Goal: Contribute content: Contribute content

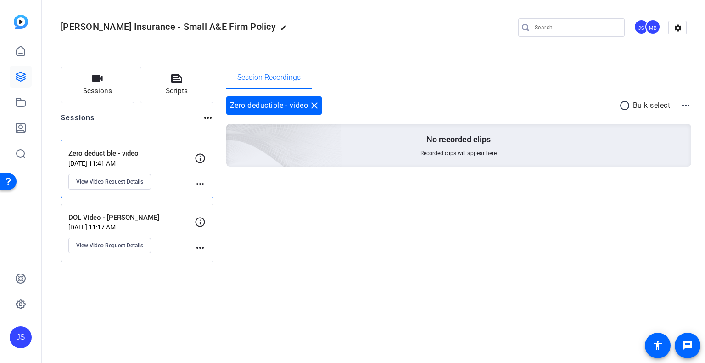
click at [121, 209] on div "DOL Video - [PERSON_NAME] [DATE] 11:17 AM View Video Request Details more_horiz" at bounding box center [137, 233] width 153 height 59
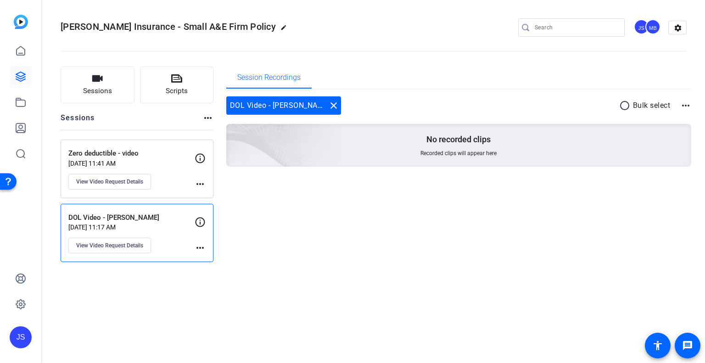
click at [162, 161] on p "[DATE] 11:41 AM" at bounding box center [131, 163] width 126 height 7
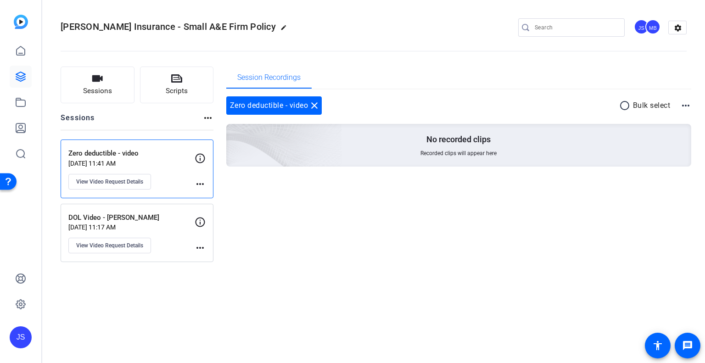
click at [152, 222] on p "DOL Video - [PERSON_NAME]" at bounding box center [131, 217] width 126 height 11
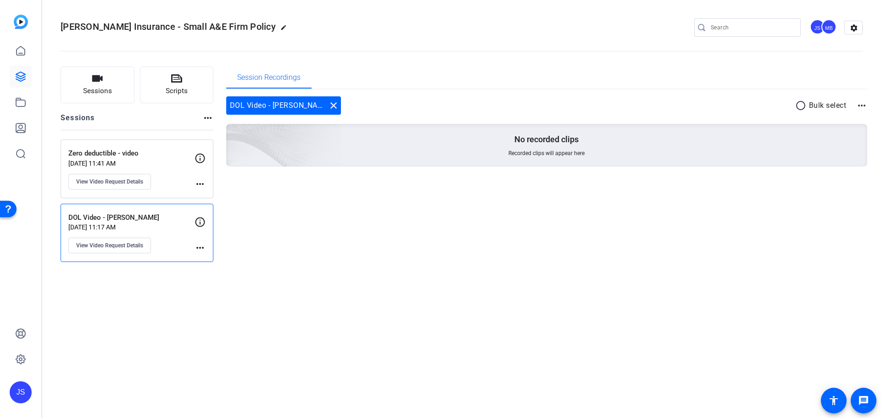
click at [19, 363] on div "JS" at bounding box center [21, 392] width 22 height 22
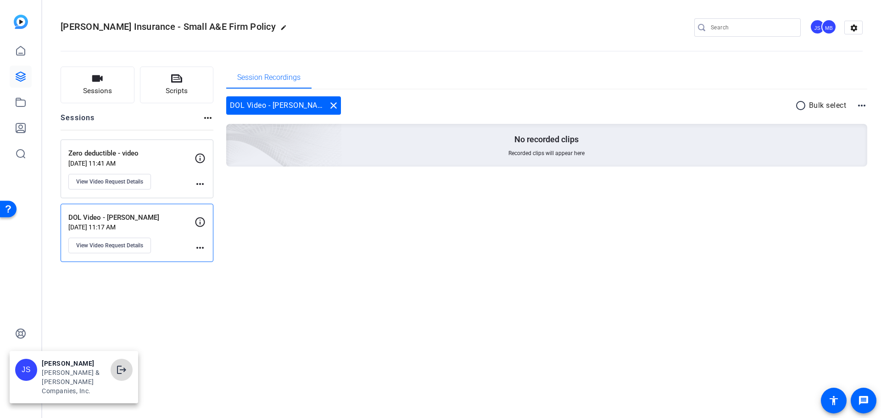
click at [117, 363] on mat-icon "logout" at bounding box center [121, 369] width 11 height 11
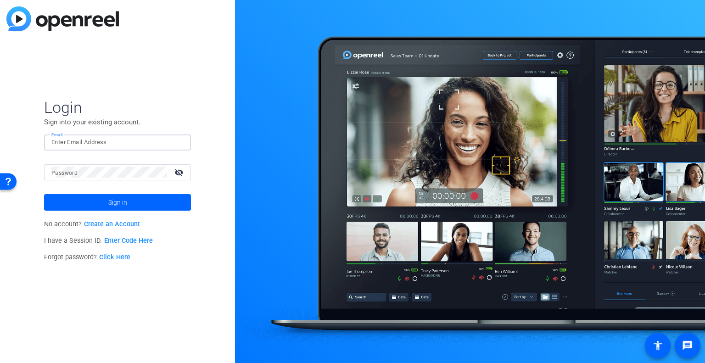
click at [91, 142] on input "Email" at bounding box center [117, 142] width 132 height 11
type input "[EMAIL_ADDRESS][PERSON_NAME][DOMAIN_NAME]"
click at [44, 194] on button "Sign in" at bounding box center [117, 202] width 147 height 17
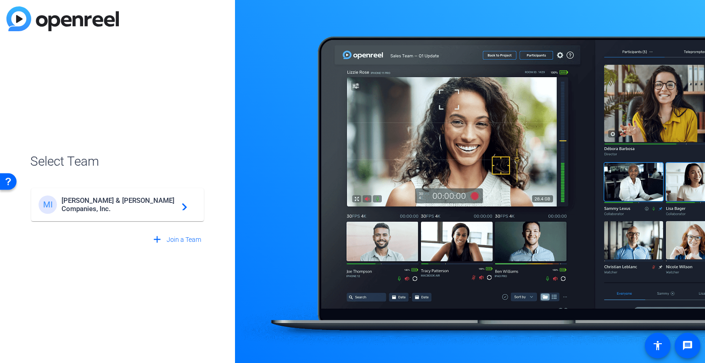
click at [104, 209] on div "MI [PERSON_NAME] & [PERSON_NAME] Companies, Inc. navigate_next" at bounding box center [118, 204] width 158 height 18
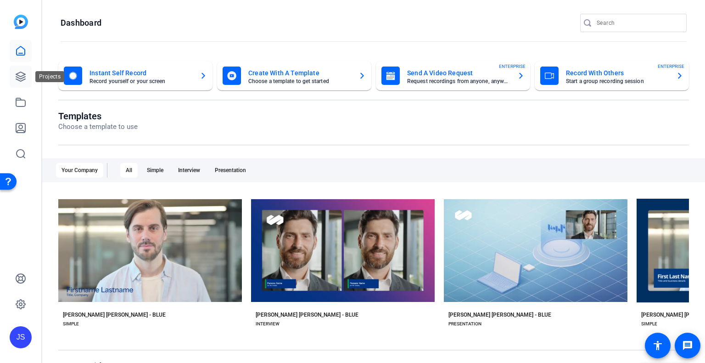
click at [19, 77] on icon at bounding box center [20, 76] width 11 height 11
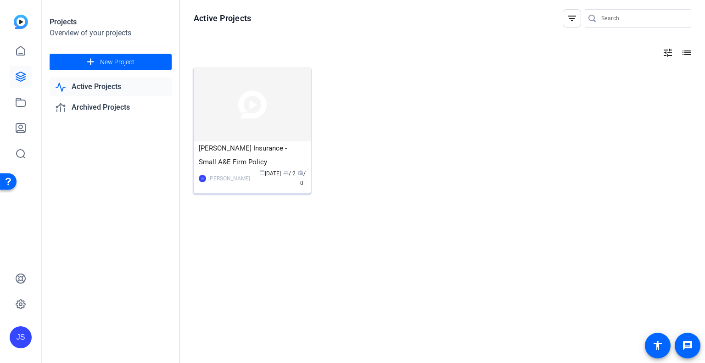
click at [237, 90] on img at bounding box center [252, 104] width 117 height 74
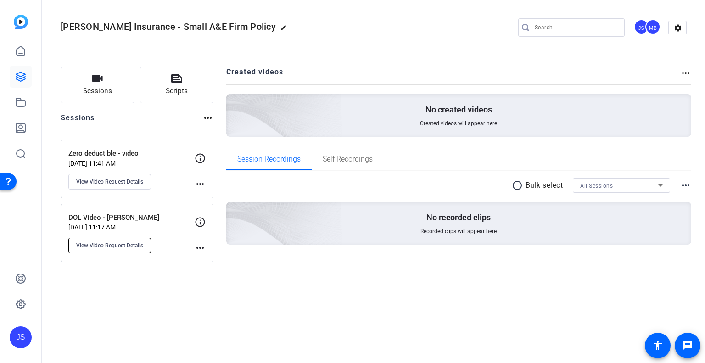
click at [128, 247] on span "View Video Request Details" at bounding box center [109, 245] width 67 height 7
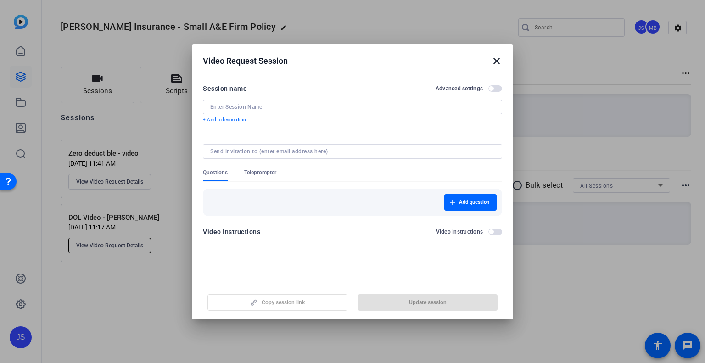
type input "DOL Video - [PERSON_NAME]"
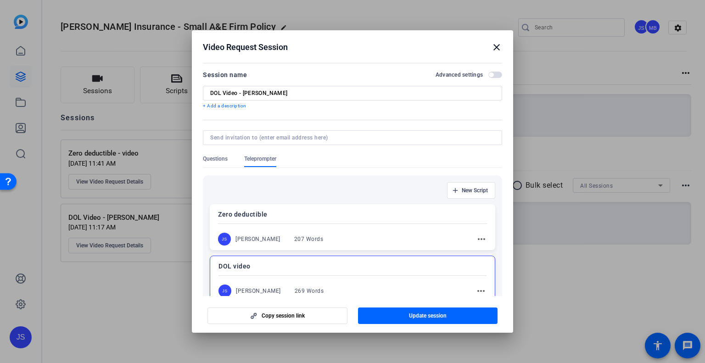
click at [496, 47] on mat-icon "close" at bounding box center [496, 47] width 11 height 11
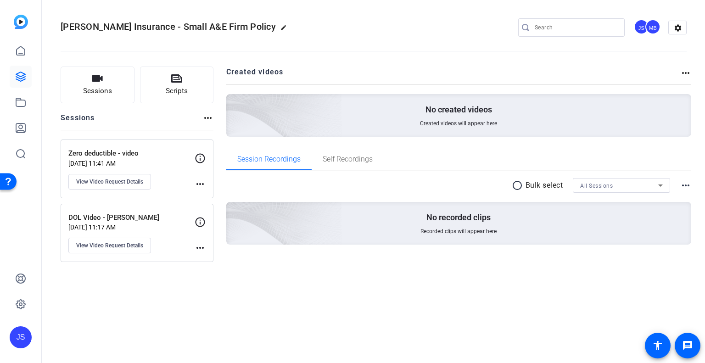
click at [138, 153] on p "Zero deductible - video" at bounding box center [131, 153] width 126 height 11
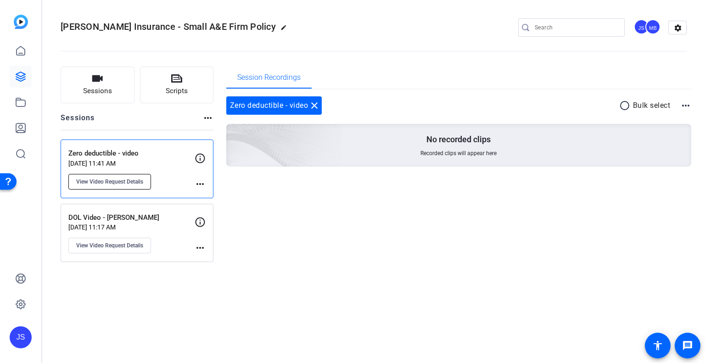
click at [134, 185] on button "View Video Request Details" at bounding box center [109, 182] width 83 height 16
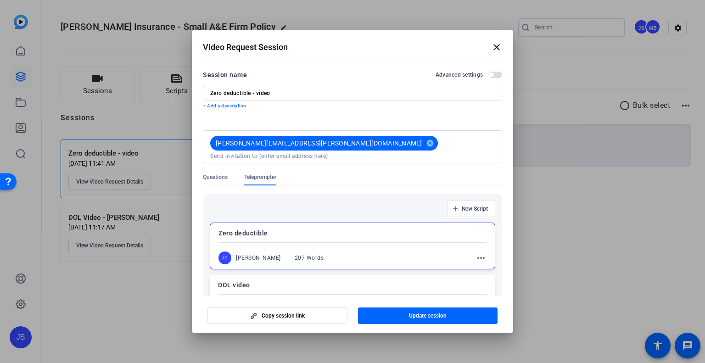
click at [498, 47] on mat-icon "close" at bounding box center [496, 47] width 11 height 11
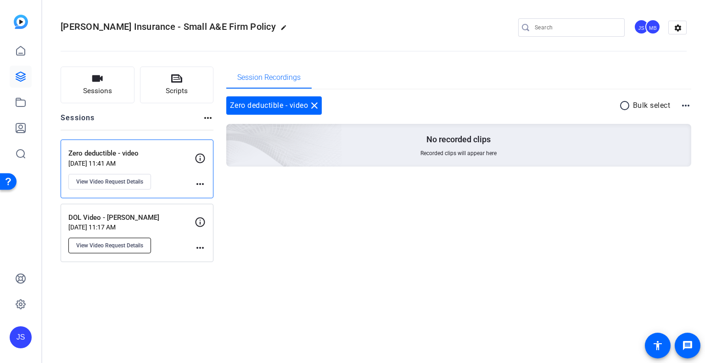
click at [108, 246] on span "View Video Request Details" at bounding box center [109, 245] width 67 height 7
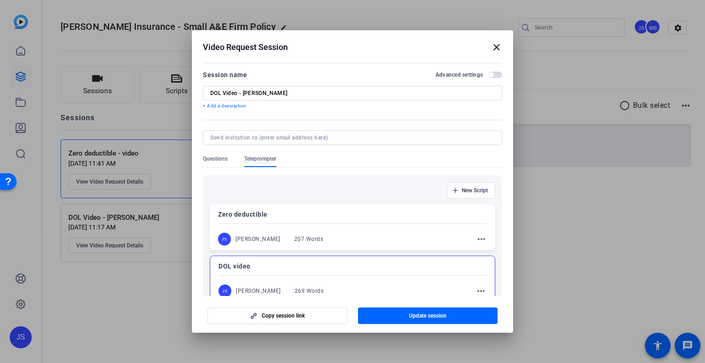
click at [263, 139] on input at bounding box center [350, 137] width 281 height 7
type input "[PERSON_NAME][EMAIL_ADDRESS][PERSON_NAME][DOMAIN_NAME]"
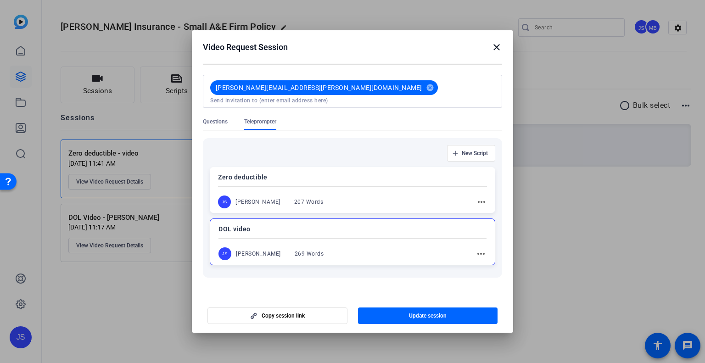
scroll to position [62, 0]
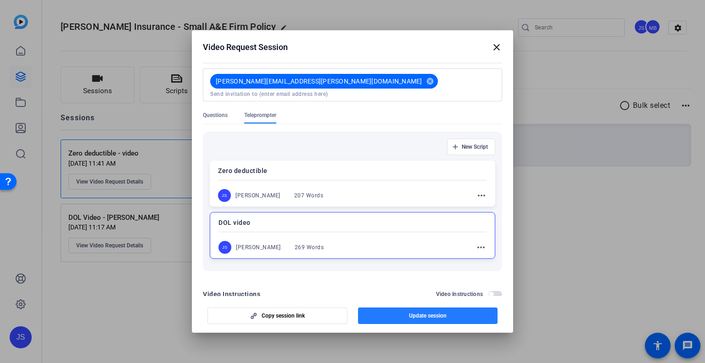
click at [396, 318] on span "button" at bounding box center [428, 316] width 140 height 22
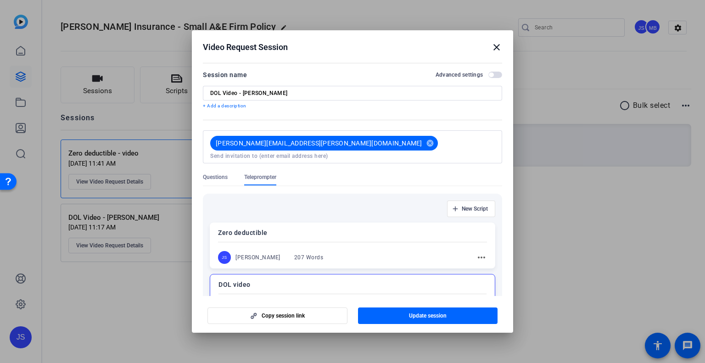
scroll to position [73, 0]
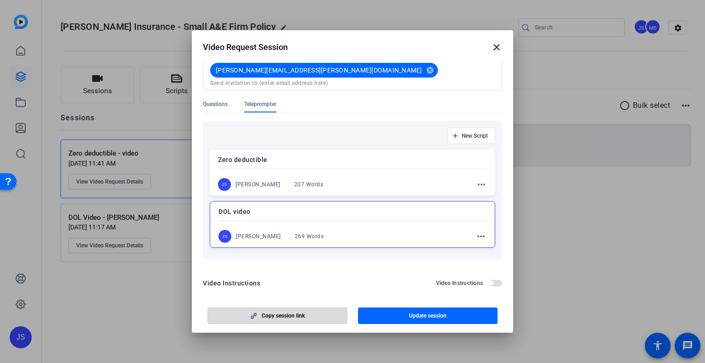
click at [296, 312] on span "button" at bounding box center [277, 316] width 139 height 22
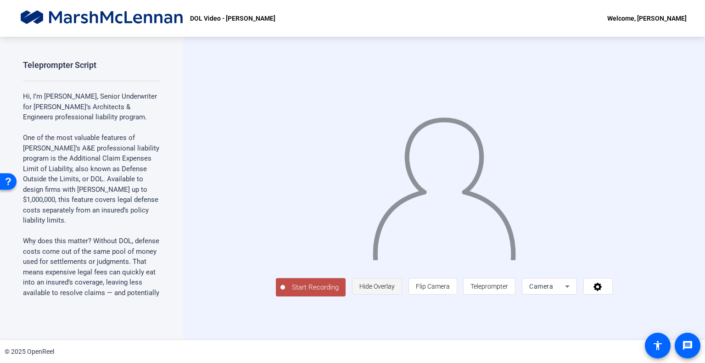
click at [395, 290] on span "Hide Overlay" at bounding box center [376, 286] width 35 height 7
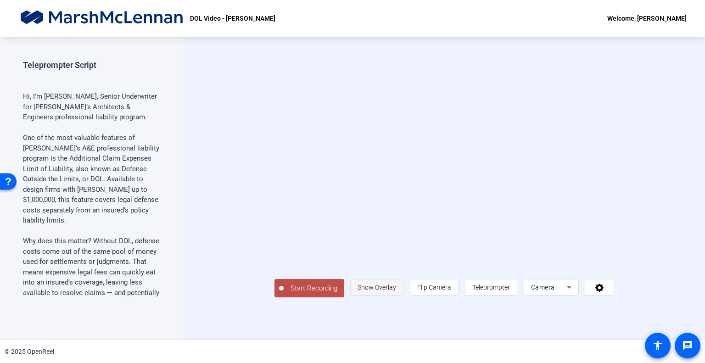
click at [396, 291] on span "Show Overlay" at bounding box center [376, 287] width 39 height 7
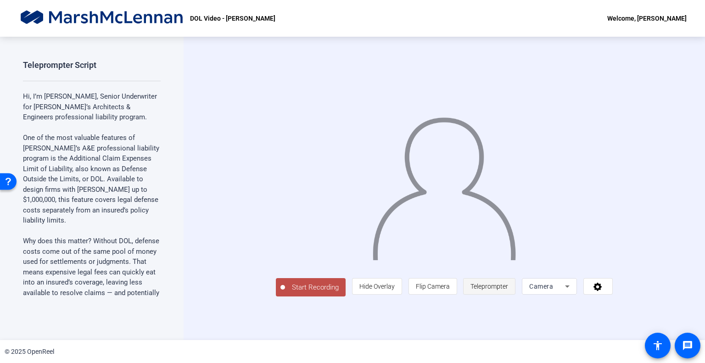
click at [508, 295] on span "Teleprompter" at bounding box center [489, 286] width 38 height 17
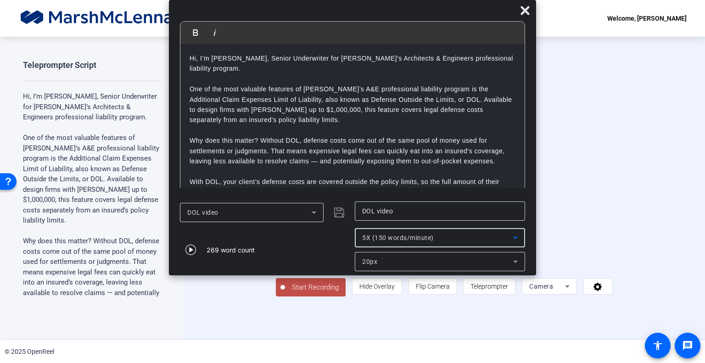
click at [375, 238] on span "5X (150 words/minute)" at bounding box center [398, 237] width 72 height 7
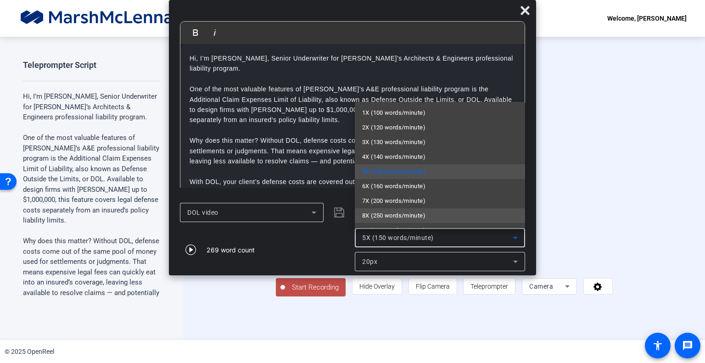
click at [393, 213] on span "8X (250 words/minute)" at bounding box center [393, 215] width 63 height 11
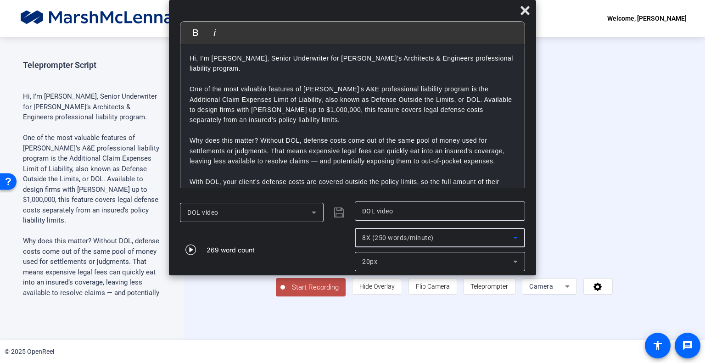
click at [377, 259] on div "20px" at bounding box center [437, 261] width 151 height 11
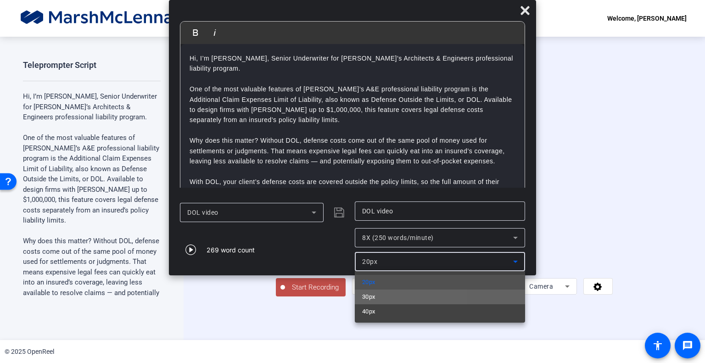
click at [380, 293] on mat-option "30px" at bounding box center [440, 297] width 170 height 15
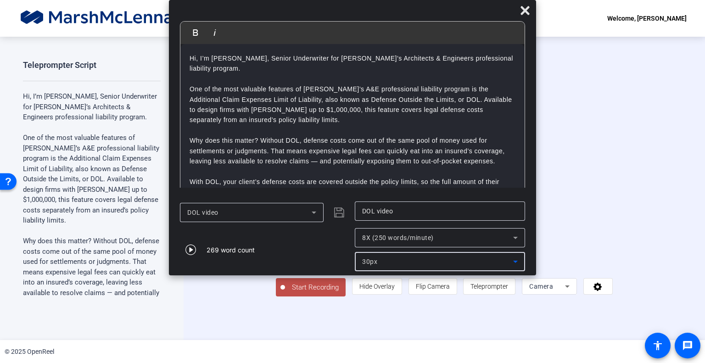
click at [392, 261] on div "30px" at bounding box center [437, 261] width 151 height 11
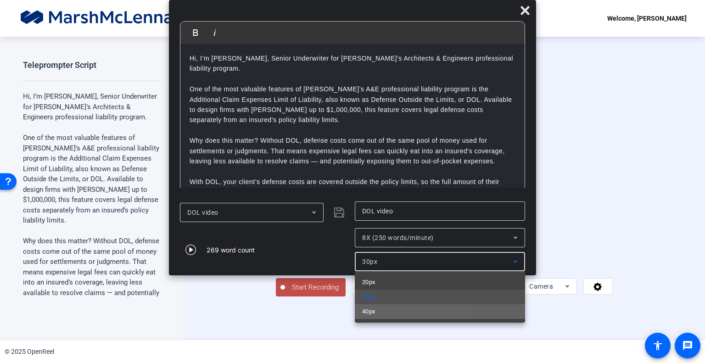
click at [381, 307] on mat-option "40px" at bounding box center [440, 311] width 170 height 15
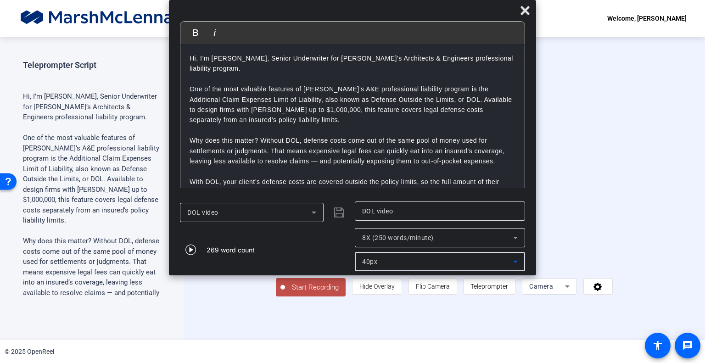
click at [392, 263] on div "40px" at bounding box center [437, 261] width 151 height 11
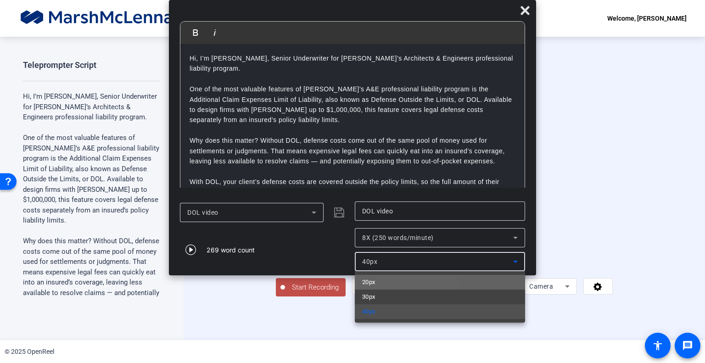
click at [376, 282] on mat-option "20px" at bounding box center [440, 282] width 170 height 15
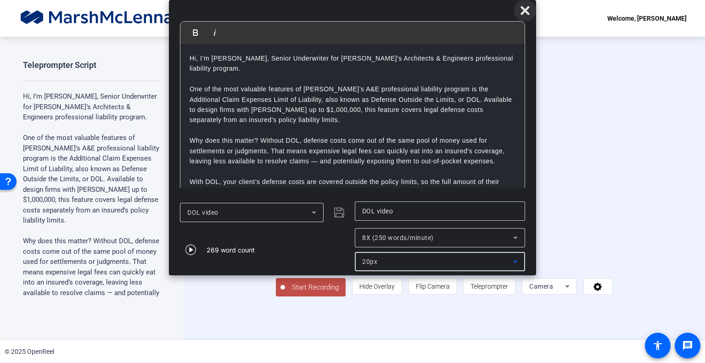
click at [527, 11] on icon at bounding box center [524, 10] width 11 height 11
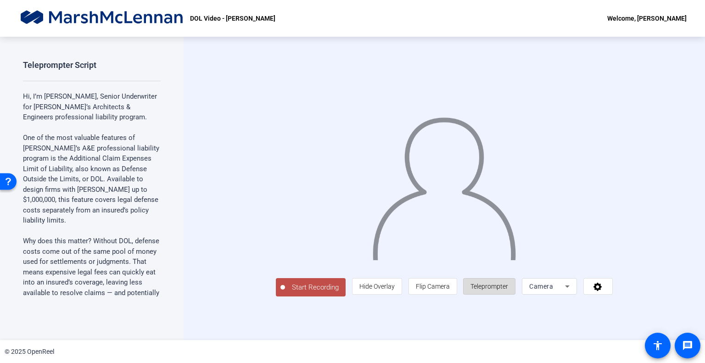
click at [508, 290] on span "Teleprompter" at bounding box center [489, 286] width 38 height 7
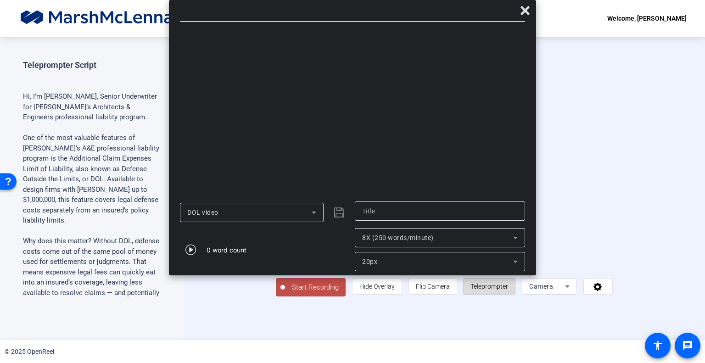
type input "DOL video"
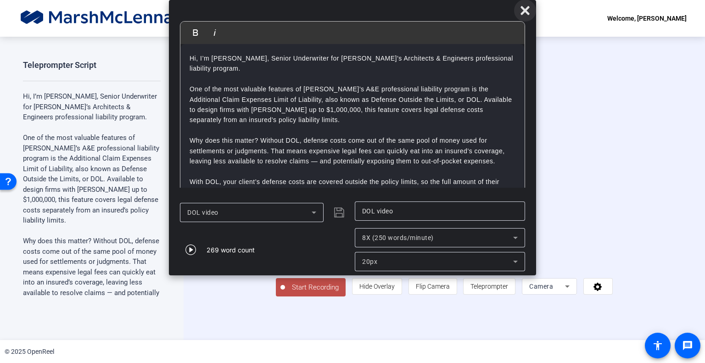
click at [526, 9] on icon at bounding box center [524, 10] width 9 height 9
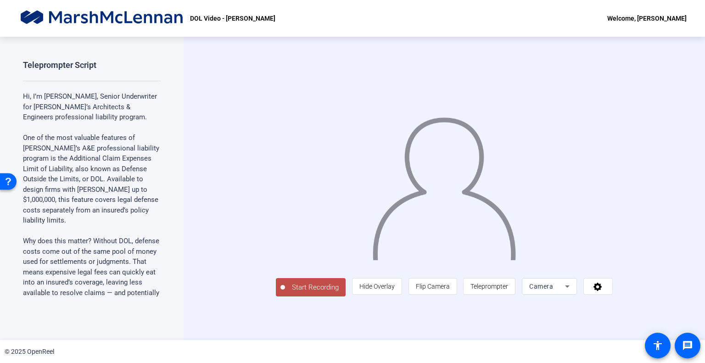
click at [285, 293] on span "Start Recording" at bounding box center [315, 287] width 61 height 11
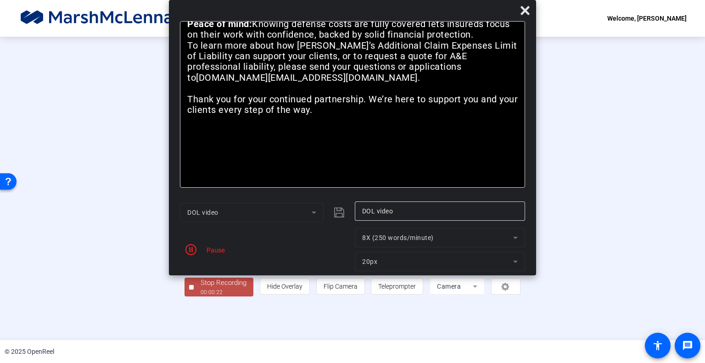
click at [374, 16] on div at bounding box center [352, 13] width 367 height 16
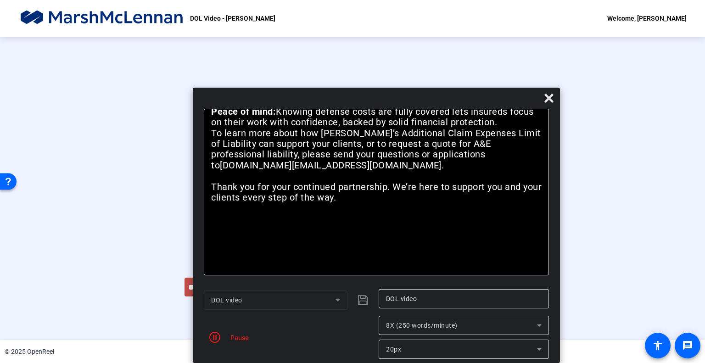
drag, startPoint x: 393, startPoint y: 15, endPoint x: 417, endPoint y: 112, distance: 99.6
click at [417, 112] on div "Bold Italic Hi, I’m Julia Infante, Senior Underwriter for Victor’s Architects &…" at bounding box center [376, 225] width 367 height 275
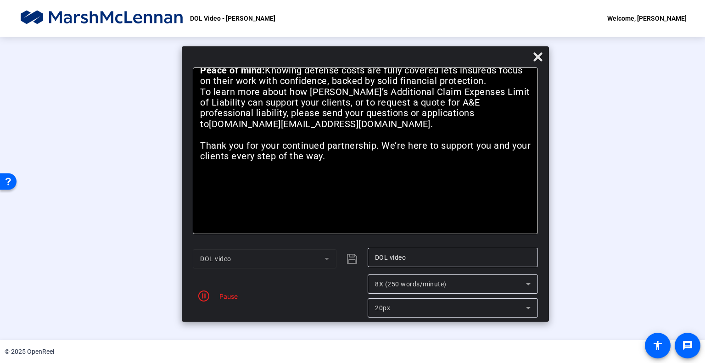
drag, startPoint x: 400, startPoint y: 94, endPoint x: 390, endPoint y: 51, distance: 44.0
click at [390, 51] on div at bounding box center [365, 59] width 367 height 16
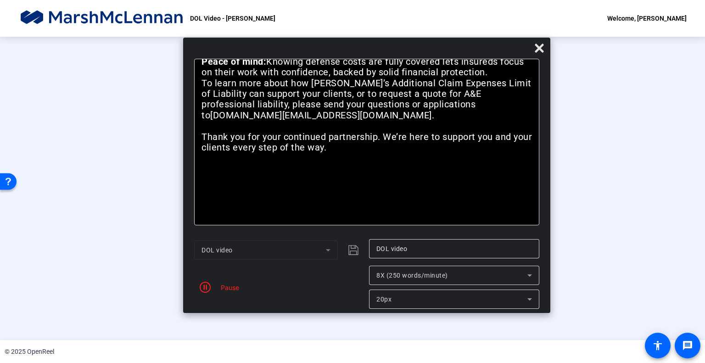
drag, startPoint x: 390, startPoint y: 51, endPoint x: 391, endPoint y: 45, distance: 6.1
click at [391, 45] on div at bounding box center [366, 50] width 367 height 16
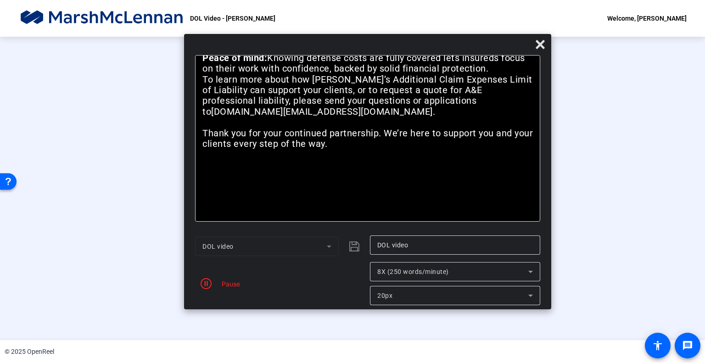
drag, startPoint x: 382, startPoint y: 51, endPoint x: 382, endPoint y: 46, distance: 5.0
click at [382, 46] on div at bounding box center [367, 47] width 367 height 16
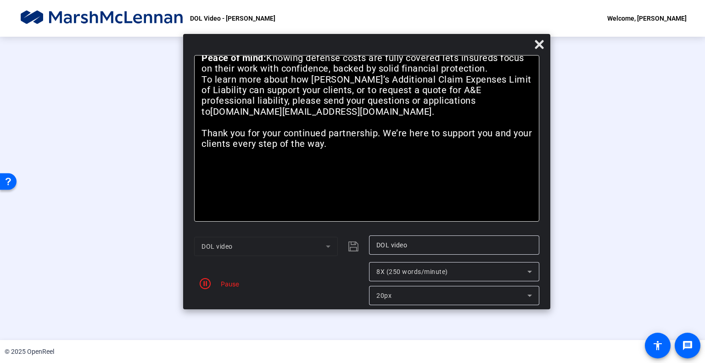
click at [201, 288] on div "Stop Recording" at bounding box center [224, 283] width 46 height 11
